Goal: Obtain resource: Download file/media

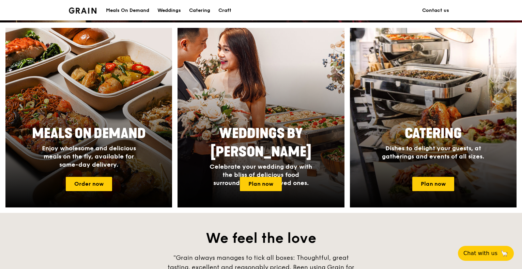
scroll to position [238, 0]
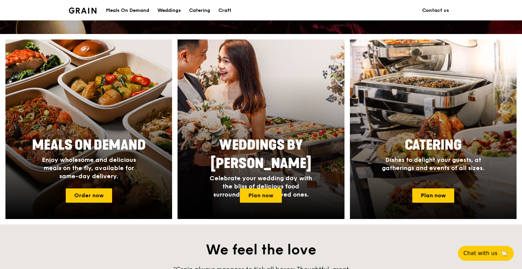
click at [448, 140] on span "Catering" at bounding box center [432, 145] width 57 height 16
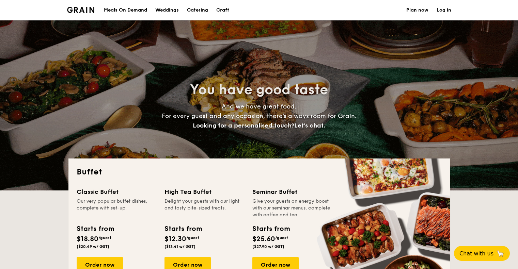
select select
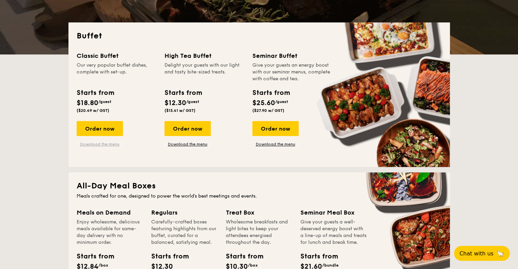
click at [105, 143] on link "Download the menu" at bounding box center [100, 144] width 46 height 5
